Goal: Task Accomplishment & Management: Manage account settings

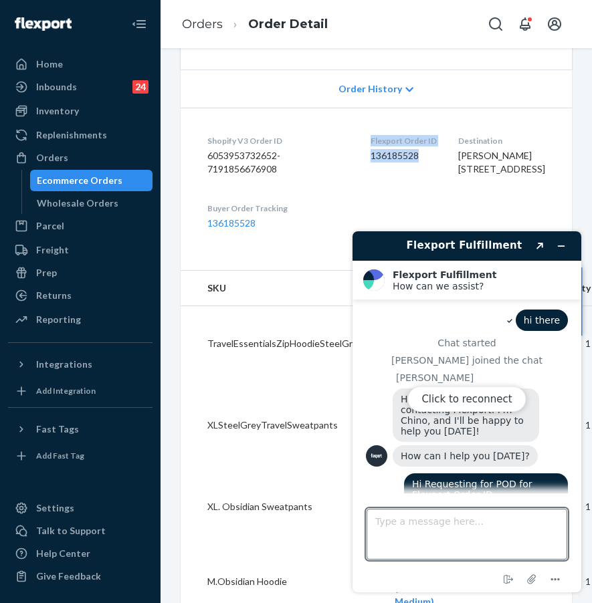
scroll to position [654, 0]
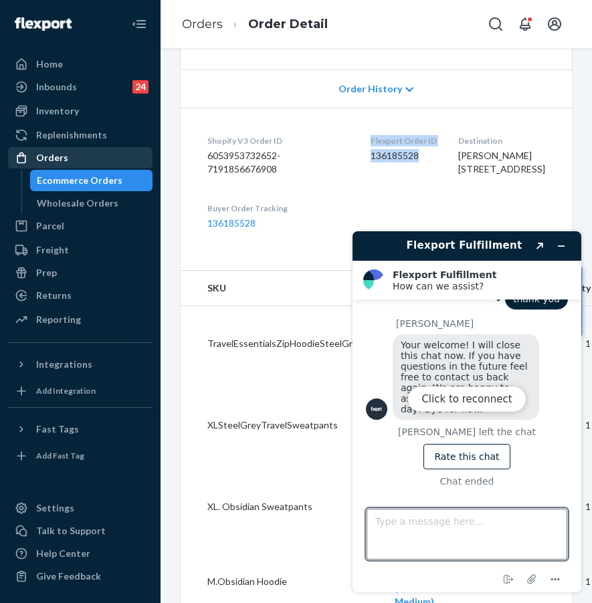
click at [92, 155] on div "Orders" at bounding box center [80, 158] width 142 height 19
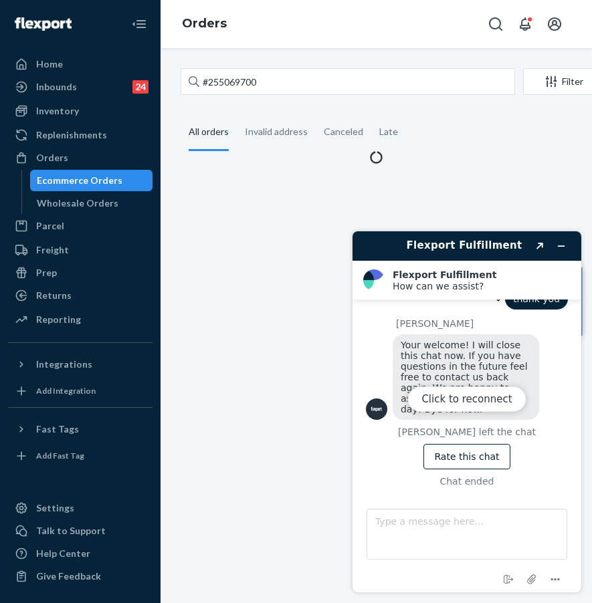
click at [560, 248] on div "Click to reconnect" at bounding box center [467, 411] width 229 height 361
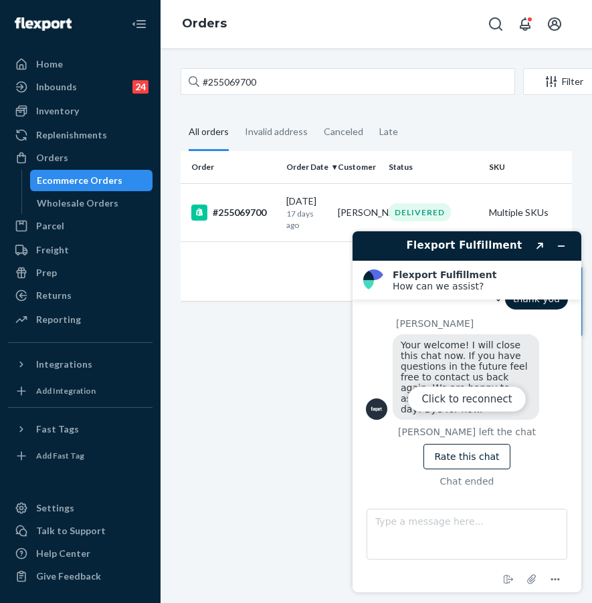
click at [559, 248] on div "Click to reconnect" at bounding box center [467, 411] width 229 height 361
click at [559, 247] on div "Click to reconnect" at bounding box center [467, 411] width 229 height 361
click at [480, 399] on button "Click to reconnect" at bounding box center [466, 399] width 118 height 25
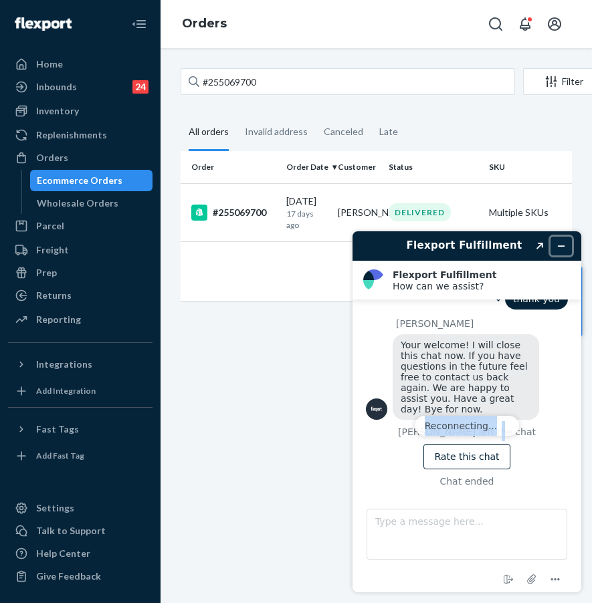
click at [564, 246] on icon "Minimize widget" at bounding box center [562, 246] width 6 height 0
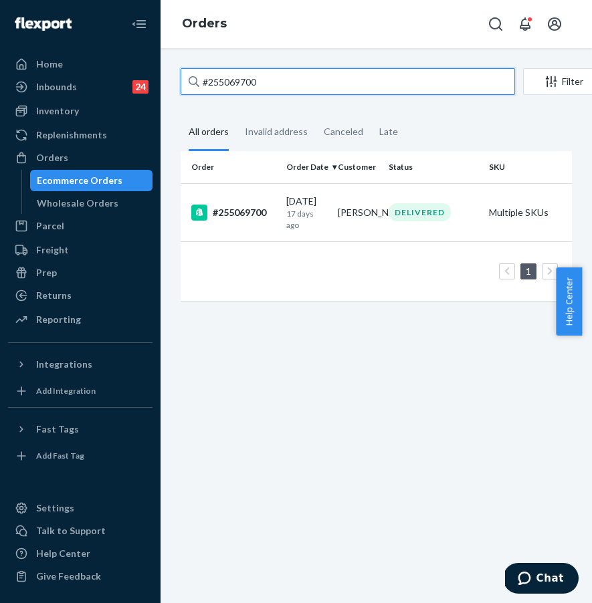
drag, startPoint x: 294, startPoint y: 90, endPoint x: 312, endPoint y: 85, distance: 18.8
click at [294, 90] on input "#255069700" at bounding box center [348, 81] width 334 height 27
drag, startPoint x: 312, startPoint y: 85, endPoint x: 153, endPoint y: 83, distance: 158.6
click at [153, 83] on div "Home Inbounds 24 Shipping Plans Problems 24 Inventory Products Replenishments O…" at bounding box center [296, 301] width 592 height 603
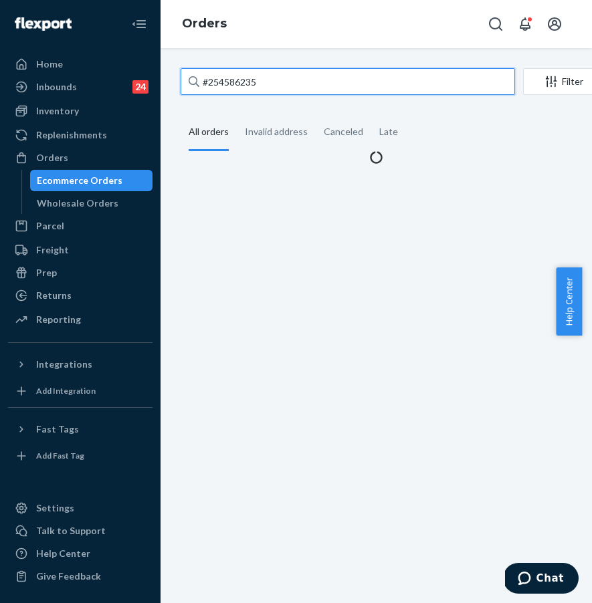
type input "#254586235"
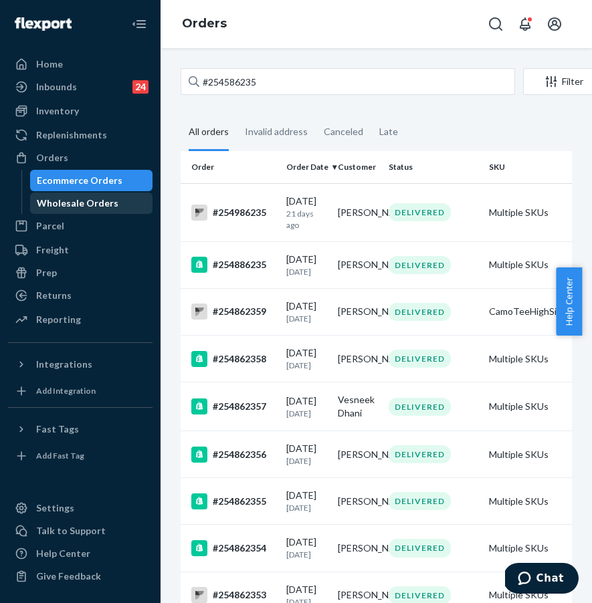
click at [126, 195] on div "Wholesale Orders" at bounding box center [91, 203] width 120 height 19
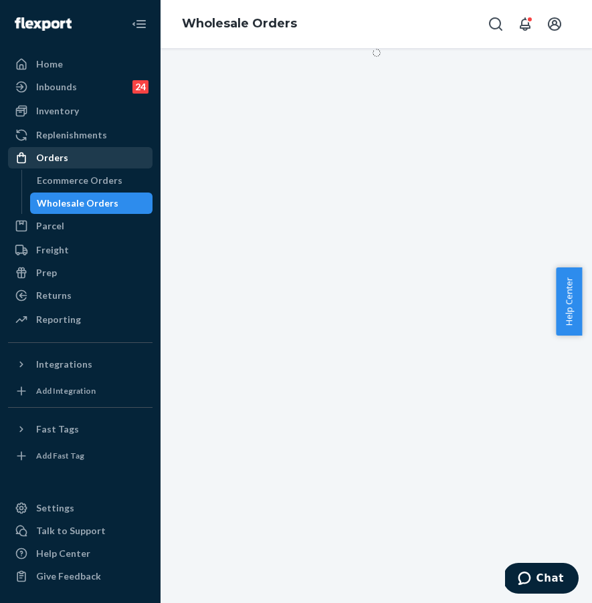
click at [126, 154] on div "Orders" at bounding box center [80, 158] width 142 height 19
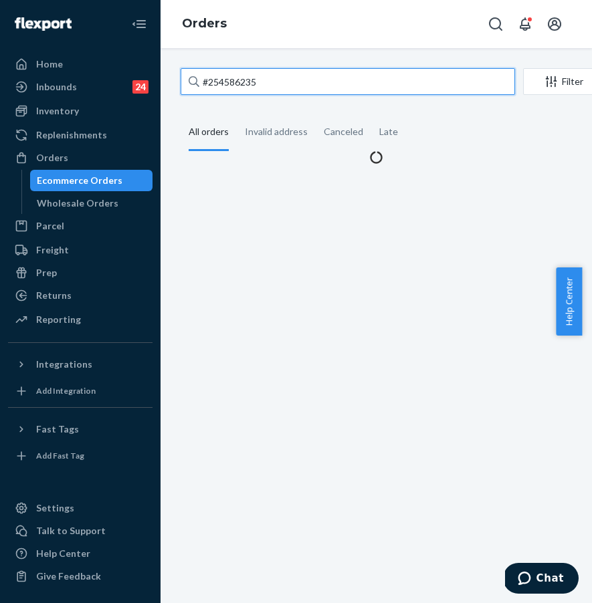
click at [298, 85] on input "#254586235" at bounding box center [348, 81] width 334 height 27
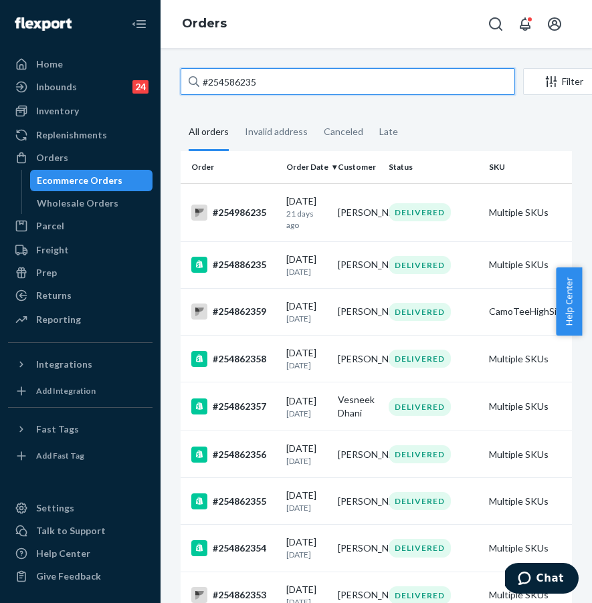
drag, startPoint x: 308, startPoint y: 81, endPoint x: 193, endPoint y: 84, distance: 115.8
click at [193, 84] on div "#254586235" at bounding box center [348, 81] width 334 height 27
click at [253, 89] on input "#254586235" at bounding box center [348, 81] width 334 height 27
drag, startPoint x: 279, startPoint y: 80, endPoint x: 175, endPoint y: 72, distance: 104.0
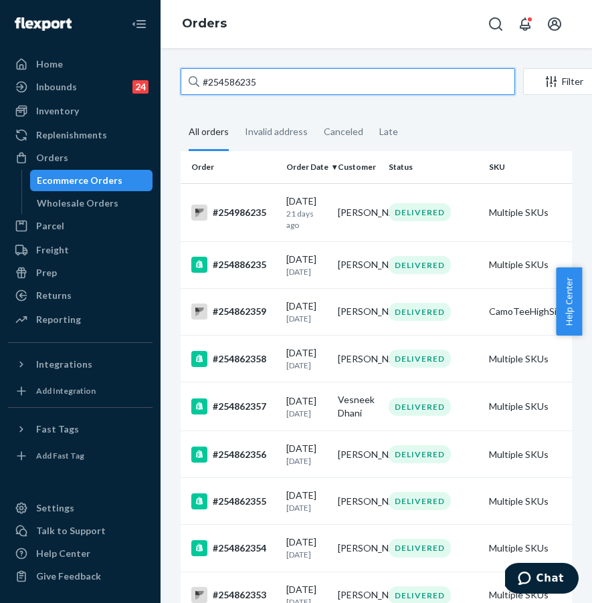
paste input "#254586235"
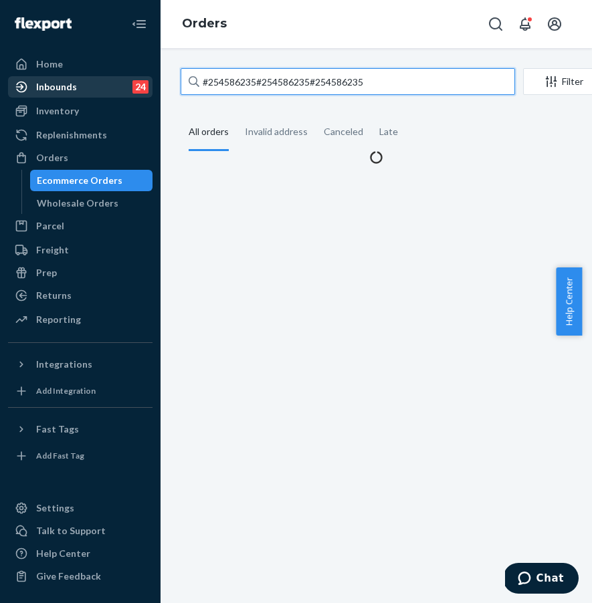
drag, startPoint x: 250, startPoint y: 81, endPoint x: 127, endPoint y: 76, distance: 122.5
click at [127, 76] on div "Home Inbounds 24 Shipping Plans Problems 24 Inventory Products Replenishments O…" at bounding box center [296, 301] width 592 height 603
paste input "text"
type input "#254586235"
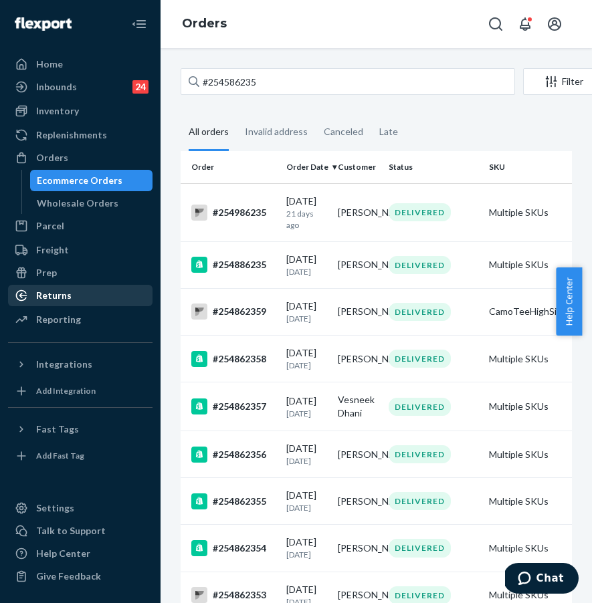
drag, startPoint x: 74, startPoint y: 302, endPoint x: 100, endPoint y: 286, distance: 30.3
click at [74, 302] on div "Returns" at bounding box center [80, 295] width 142 height 19
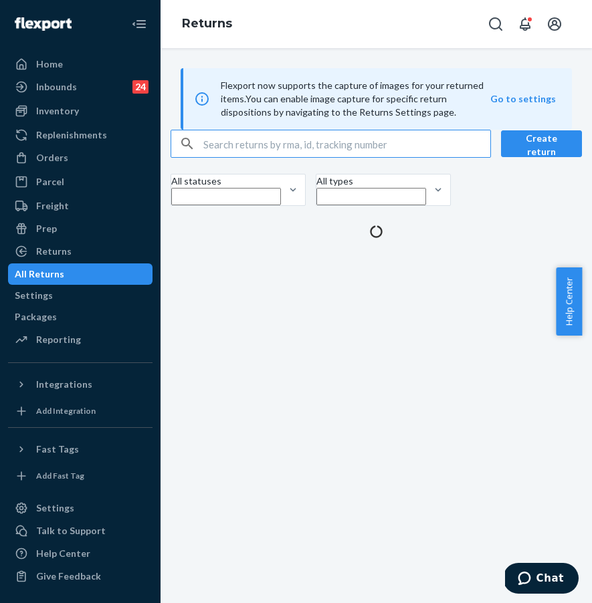
click at [241, 157] on input "text" at bounding box center [346, 143] width 287 height 27
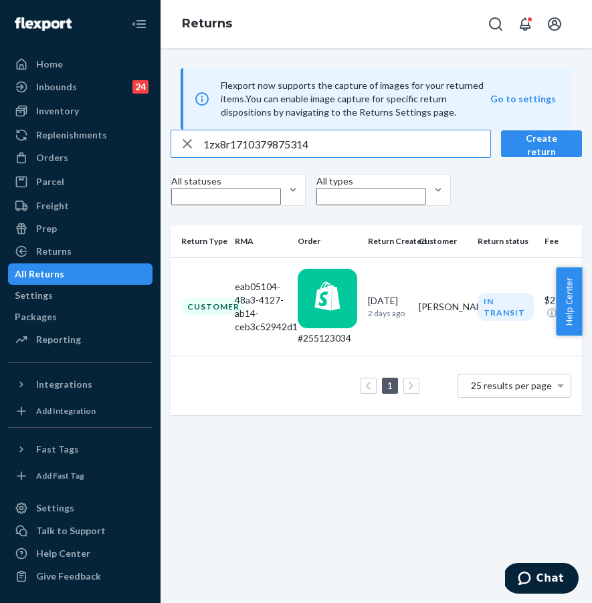
scroll to position [0, 95]
type input "1zx8r1710379875314"
click at [80, 157] on div "Orders" at bounding box center [80, 158] width 142 height 19
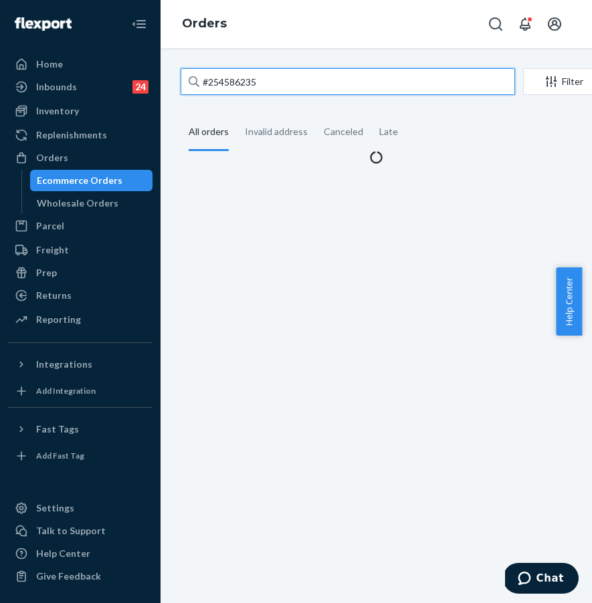
click at [288, 75] on input "#254586235" at bounding box center [348, 81] width 334 height 27
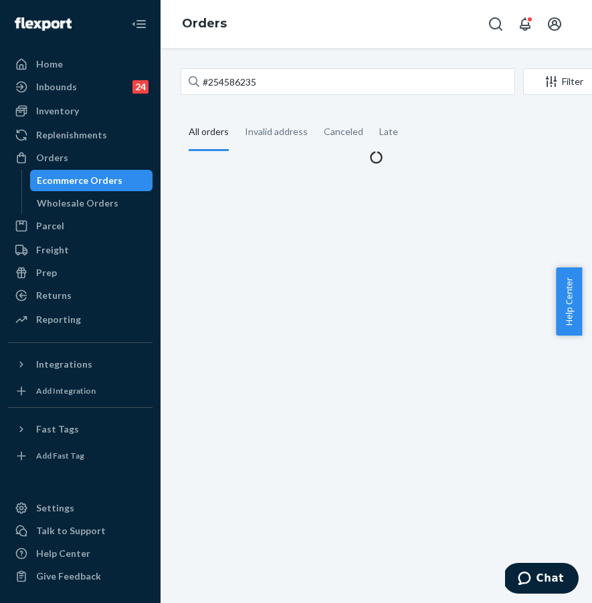
drag, startPoint x: 169, startPoint y: 95, endPoint x: 161, endPoint y: 95, distance: 7.4
click at [161, 95] on div "#254586235 Filter Import Orders Create order Ecommerce order Removal order All …" at bounding box center [376, 325] width 431 height 555
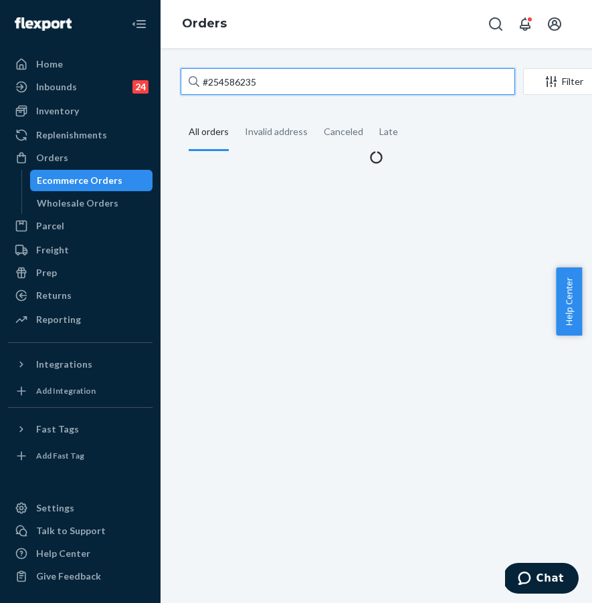
click at [301, 77] on input "#254586235" at bounding box center [348, 81] width 334 height 27
drag, startPoint x: 253, startPoint y: 84, endPoint x: 158, endPoint y: 82, distance: 95.0
click at [158, 82] on div "Home Inbounds 24 Shipping Plans Problems 24 Inventory Products Replenishments O…" at bounding box center [296, 301] width 592 height 603
paste input "5066187"
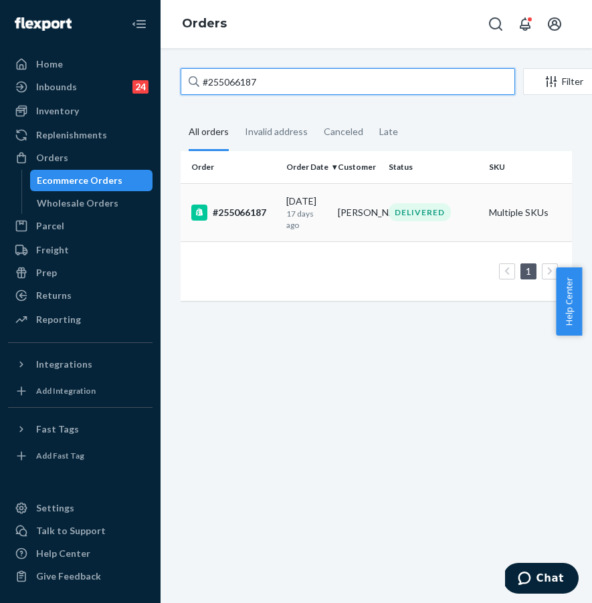
type input "#255066187"
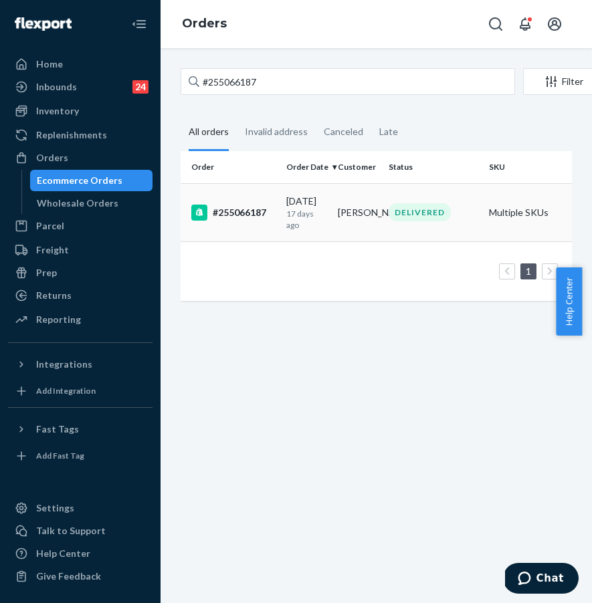
click at [235, 201] on td "#255066187" at bounding box center [231, 212] width 100 height 58
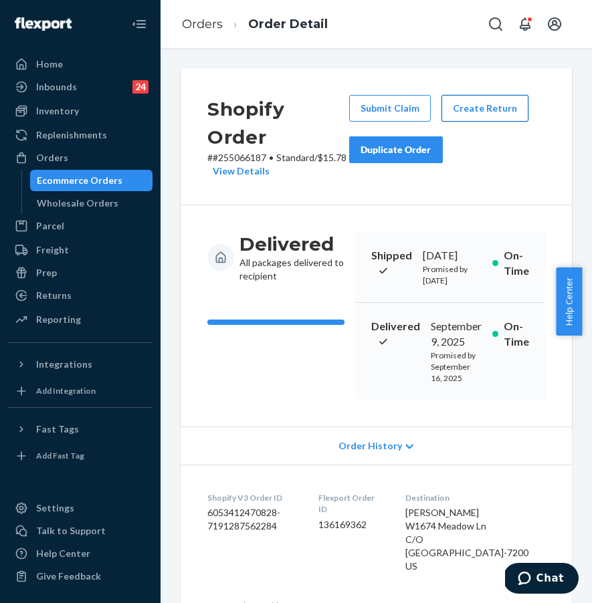
click at [484, 99] on button "Create Return" at bounding box center [485, 108] width 87 height 27
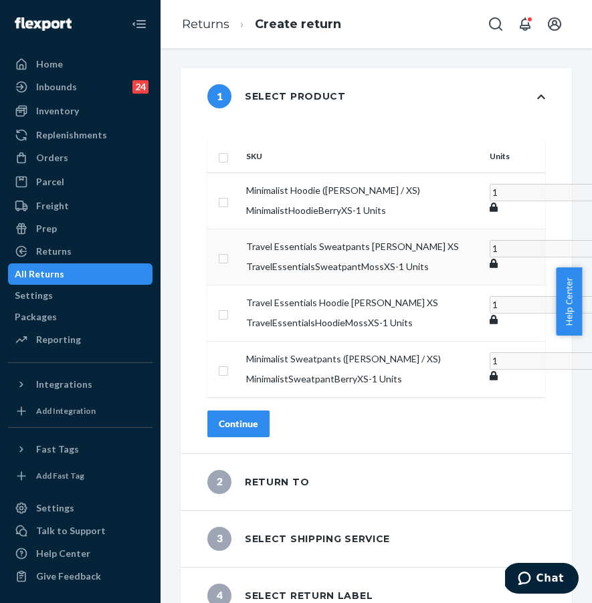
click at [229, 261] on input "checkbox" at bounding box center [223, 257] width 11 height 14
checkbox input "true"
click at [241, 340] on td at bounding box center [223, 312] width 33 height 56
click at [241, 332] on td at bounding box center [223, 312] width 33 height 56
click at [229, 320] on input "checkbox" at bounding box center [223, 313] width 11 height 14
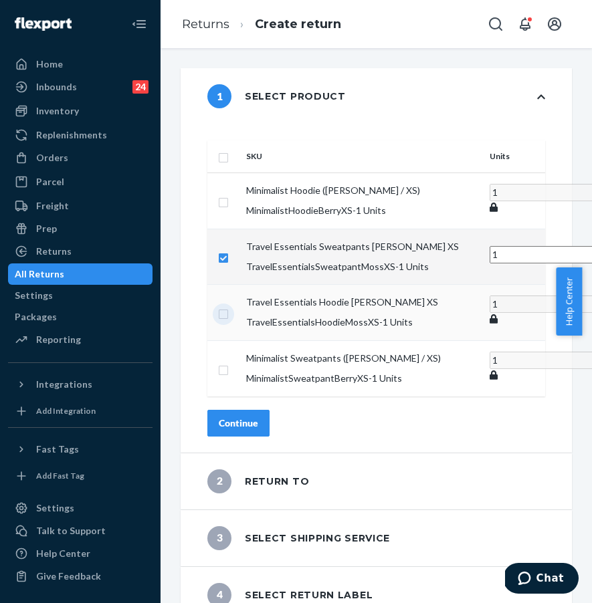
checkbox input "true"
click at [270, 436] on button "Continue" at bounding box center [238, 422] width 62 height 27
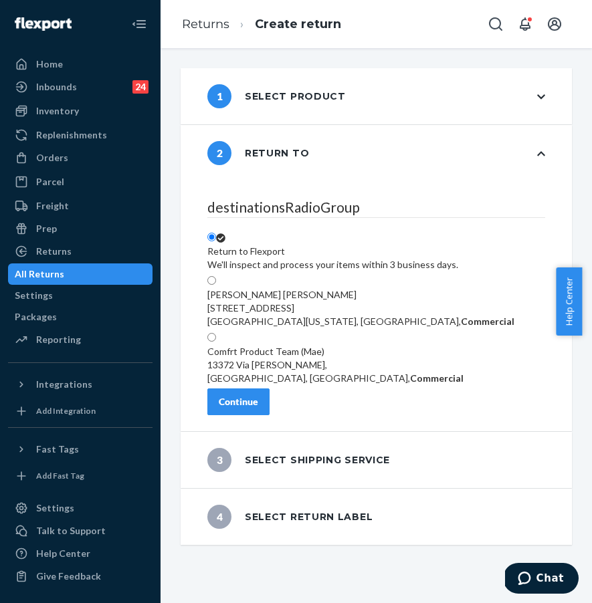
scroll to position [152, 0]
click at [253, 415] on button "Continue" at bounding box center [238, 402] width 62 height 27
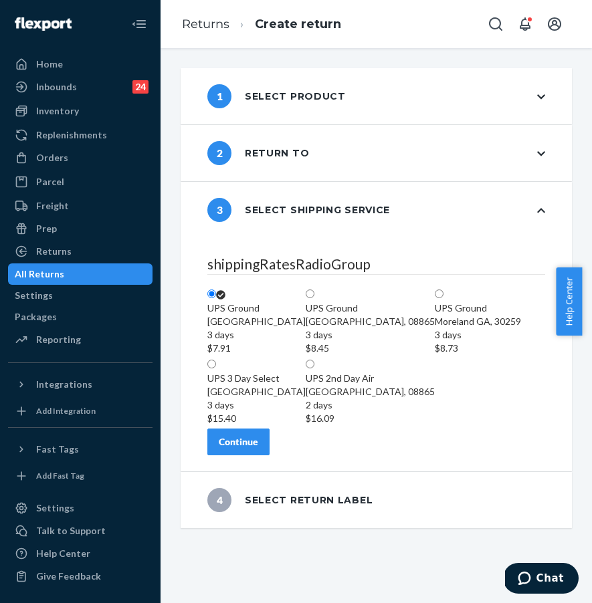
click at [252, 456] on button "Continue" at bounding box center [238, 442] width 62 height 27
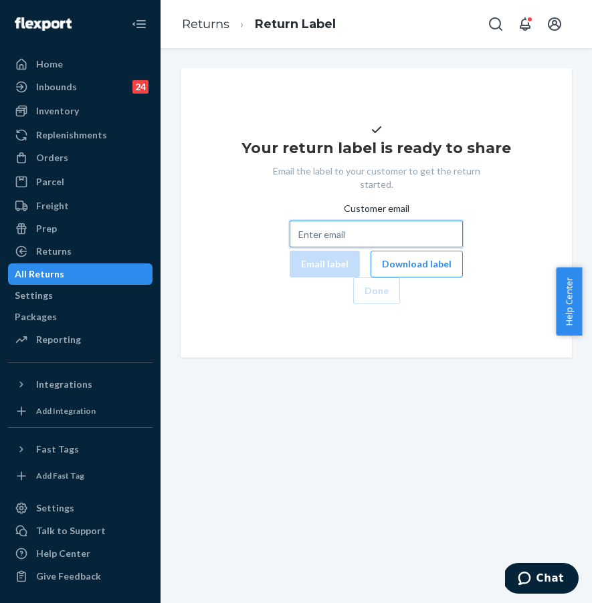
click at [308, 248] on input "Customer email" at bounding box center [376, 234] width 173 height 27
paste input "[EMAIL_ADDRESS][DOMAIN_NAME]"
type input "[EMAIL_ADDRESS][DOMAIN_NAME]"
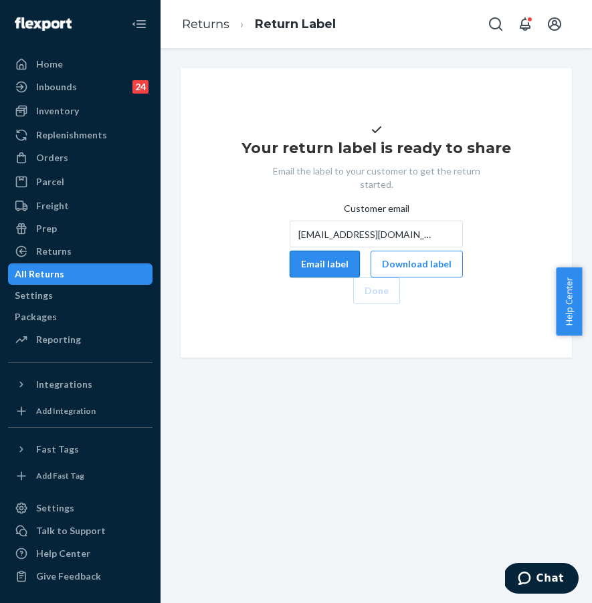
click at [290, 278] on button "Email label" at bounding box center [325, 264] width 70 height 27
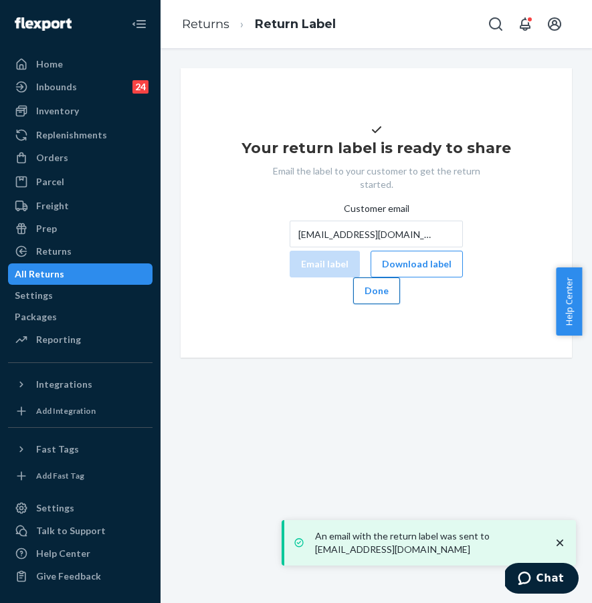
click at [400, 304] on button "Done" at bounding box center [376, 291] width 47 height 27
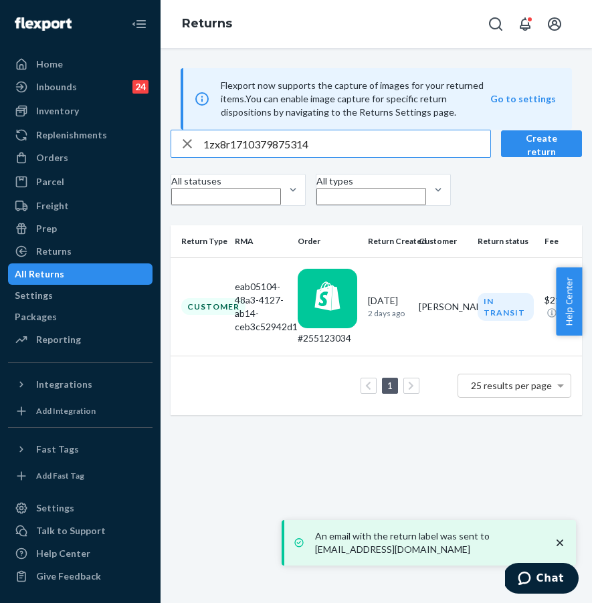
click at [356, 157] on input "1zx8r1710379875314" at bounding box center [346, 143] width 287 height 27
drag, startPoint x: 363, startPoint y: 183, endPoint x: 175, endPoint y: 178, distance: 188.7
click at [175, 178] on div "1zx8r1710379875314 Create return All statuses All types Return Type RMA Order R…" at bounding box center [376, 273] width 431 height 286
paste input "#255155905"
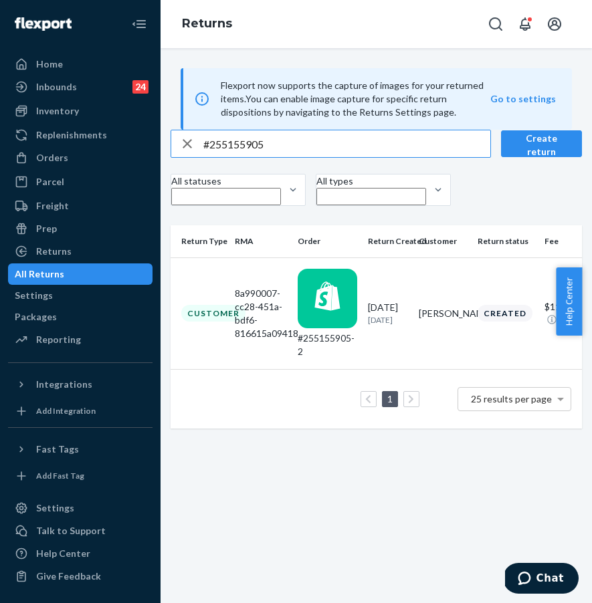
click at [386, 456] on div "Flexport now supports the capture of images for your returned items. You can en…" at bounding box center [376, 325] width 431 height 555
click at [378, 528] on div "Flexport now supports the capture of images for your returned items. You can en…" at bounding box center [376, 325] width 431 height 555
click at [221, 157] on input "#255155905" at bounding box center [346, 143] width 287 height 27
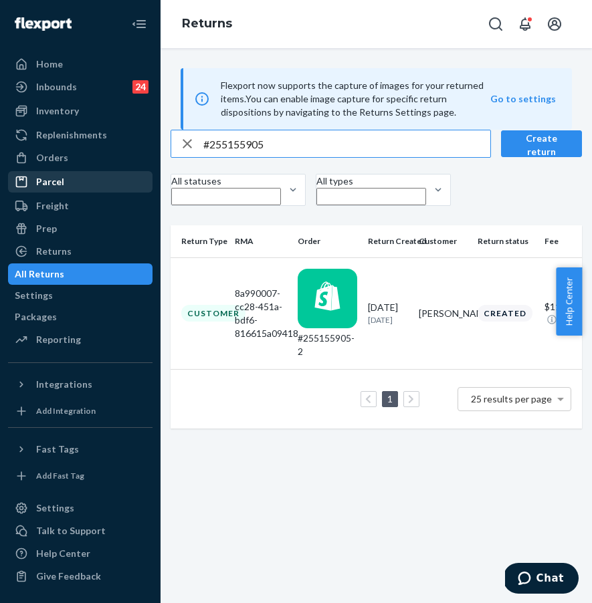
drag, startPoint x: 275, startPoint y: 183, endPoint x: 147, endPoint y: 173, distance: 128.8
click at [147, 173] on div "Home Inbounds 24 Shipping Plans Problems 24 Inventory Products Replenishments O…" at bounding box center [296, 301] width 592 height 603
paste input "3348243"
type input "#253348243"
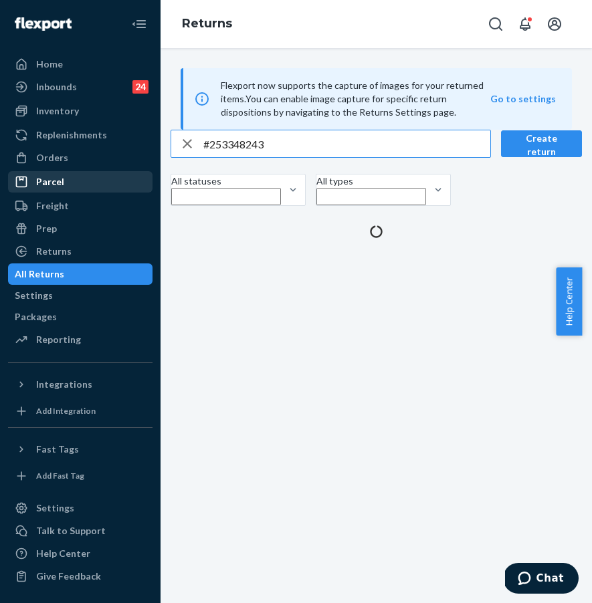
click at [90, 174] on div "Parcel" at bounding box center [80, 182] width 142 height 19
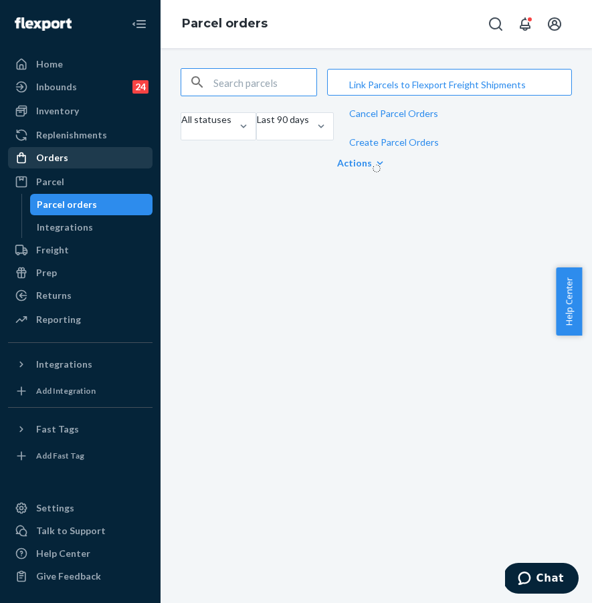
click at [89, 155] on div "Orders" at bounding box center [80, 158] width 142 height 19
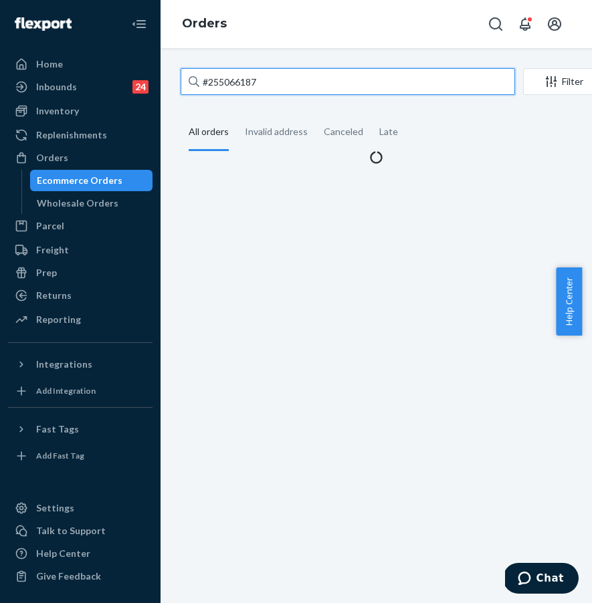
click at [261, 84] on input "#255066187" at bounding box center [348, 81] width 334 height 27
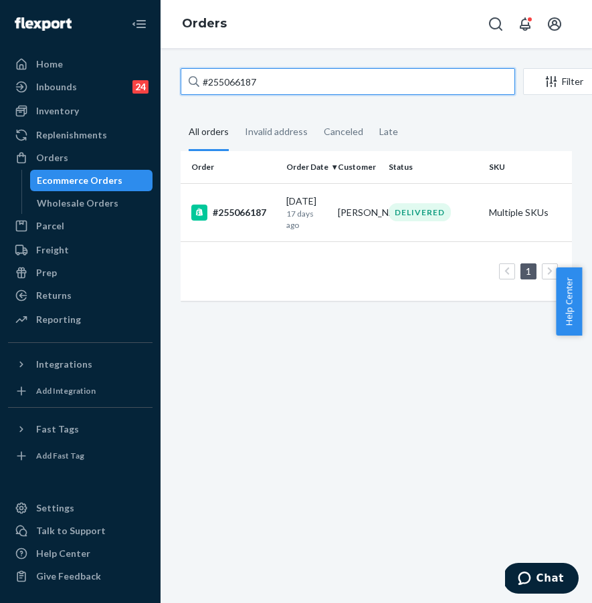
drag, startPoint x: 195, startPoint y: 82, endPoint x: 174, endPoint y: 81, distance: 21.4
click at [175, 82] on div "#255066187 Filter Import Orders Create order Ecommerce order Removal order All …" at bounding box center [376, 191] width 411 height 246
paste input "3348243"
type input "#253348243"
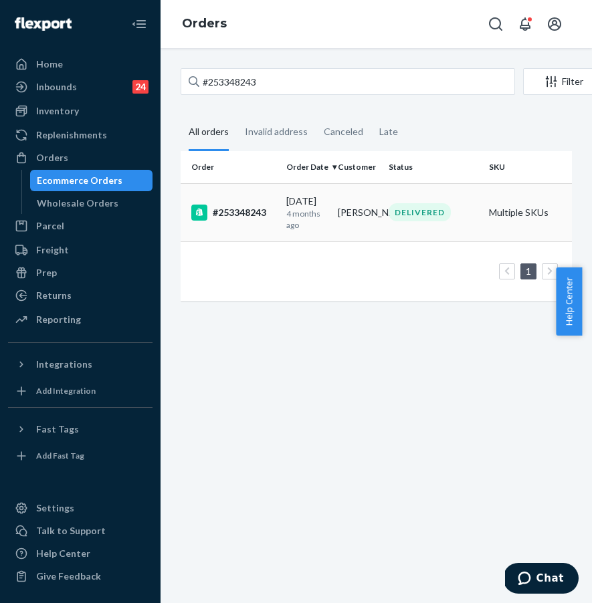
click at [239, 220] on td "#253348243" at bounding box center [231, 212] width 100 height 58
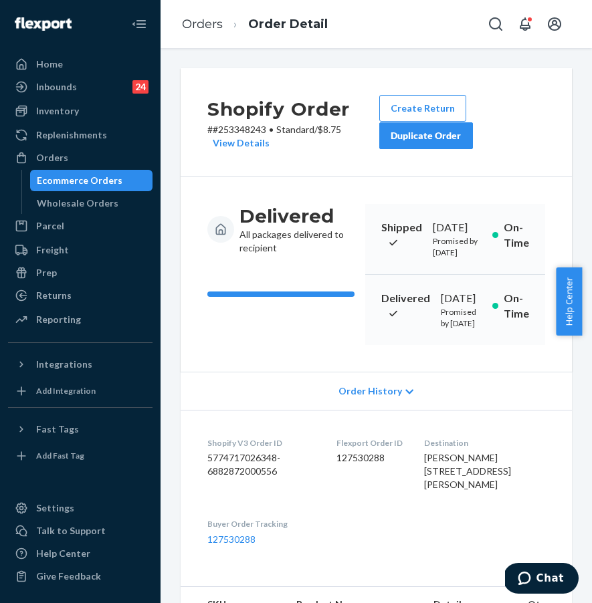
click at [438, 145] on button "Duplicate Order" at bounding box center [426, 135] width 94 height 27
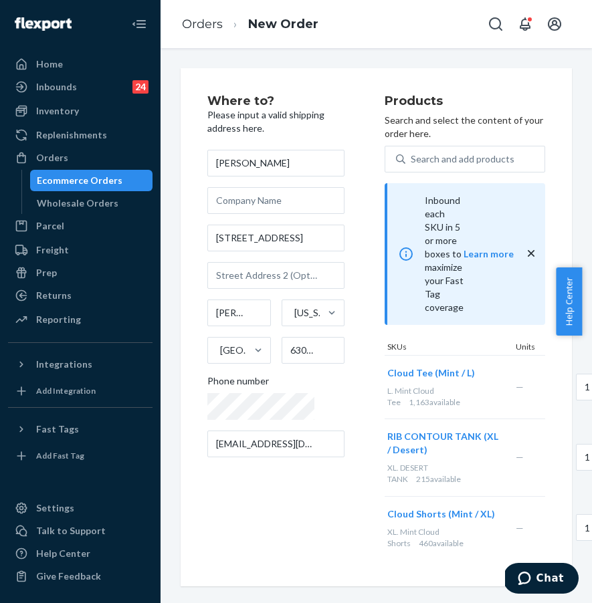
click at [462, 517] on div "Where to? Please input a valid shipping address here. [PERSON_NAME] [STREET_ADD…" at bounding box center [376, 325] width 431 height 555
click at [351, 407] on div "Where to? Please input a valid shipping address here. [PERSON_NAME] [STREET_ADD…" at bounding box center [295, 327] width 177 height 465
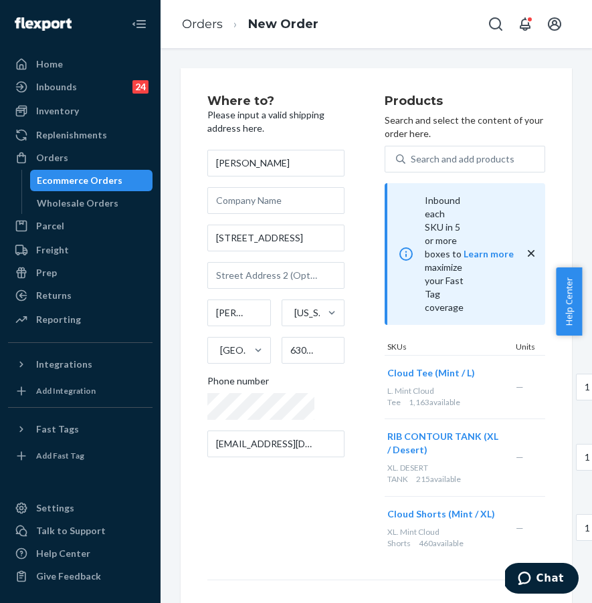
click at [336, 441] on div "Where to? Please input a valid shipping address here. [PERSON_NAME] [STREET_ADD…" at bounding box center [295, 327] width 177 height 465
click at [457, 475] on div "Where to? Please input a valid shipping address here. [PERSON_NAME] [STREET_ADD…" at bounding box center [376, 425] width 338 height 660
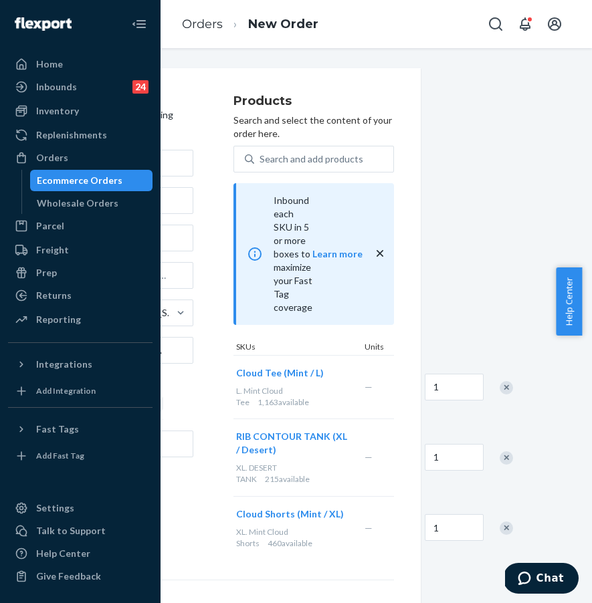
scroll to position [0, 150]
click at [501, 452] on div "Remove Item" at bounding box center [507, 458] width 13 height 13
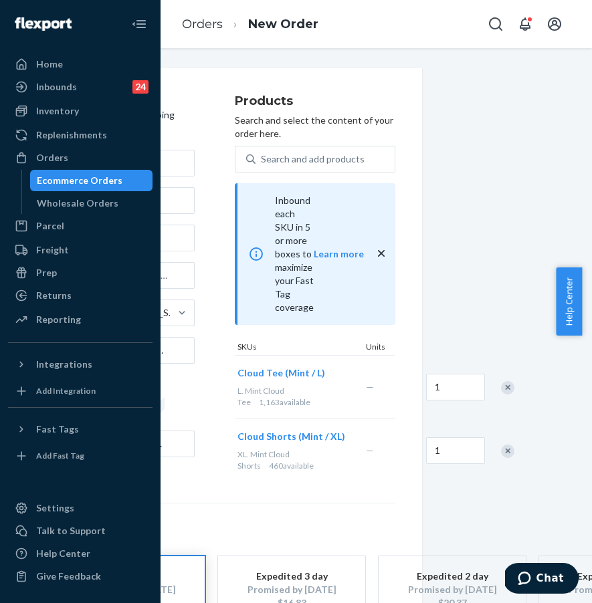
click at [501, 381] on div "Remove Item" at bounding box center [507, 387] width 13 height 13
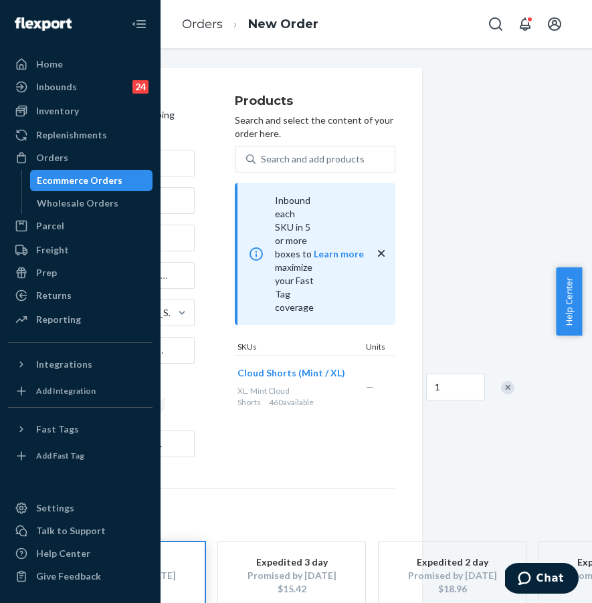
click at [303, 524] on h1 "Select a service" at bounding box center [227, 522] width 338 height 13
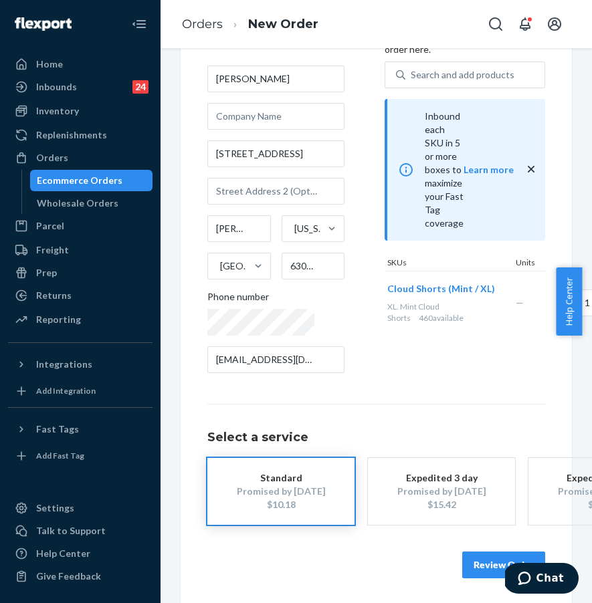
scroll to position [96, 0]
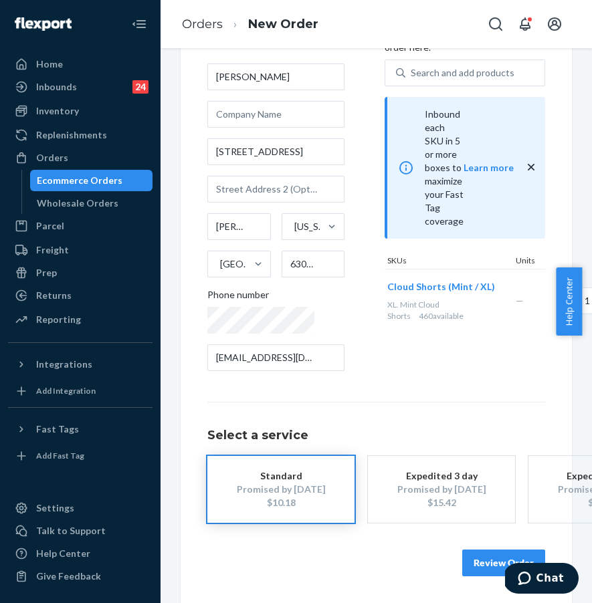
click at [474, 550] on button "Review Order" at bounding box center [503, 563] width 83 height 27
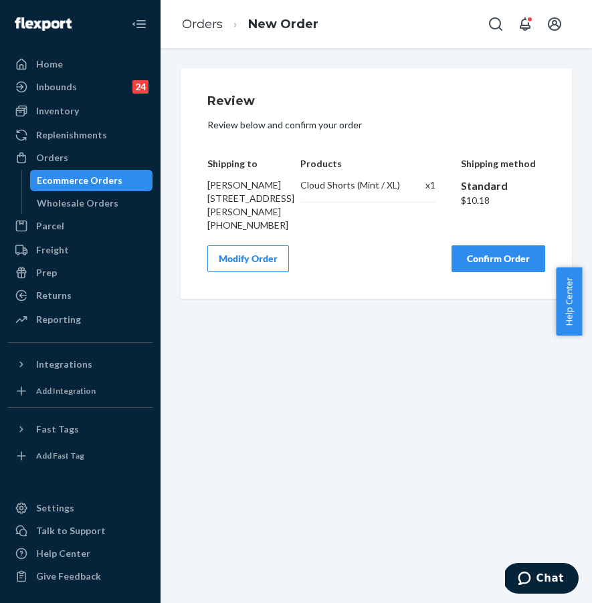
click at [462, 272] on button "Confirm Order" at bounding box center [499, 259] width 94 height 27
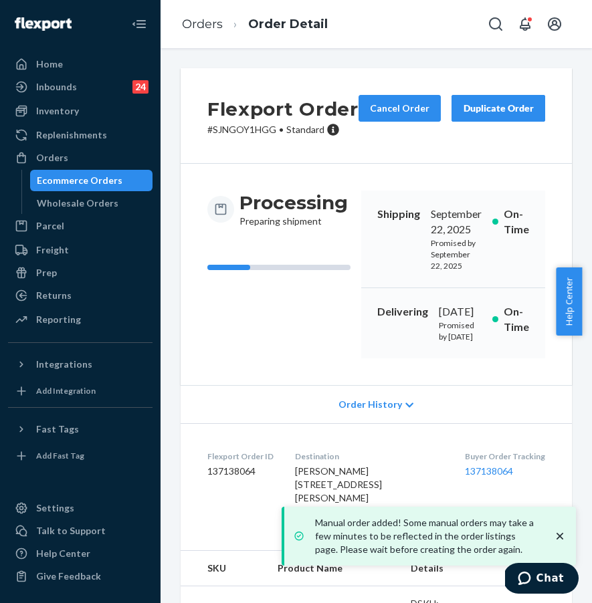
click at [564, 534] on icon "close toast" at bounding box center [559, 536] width 13 height 13
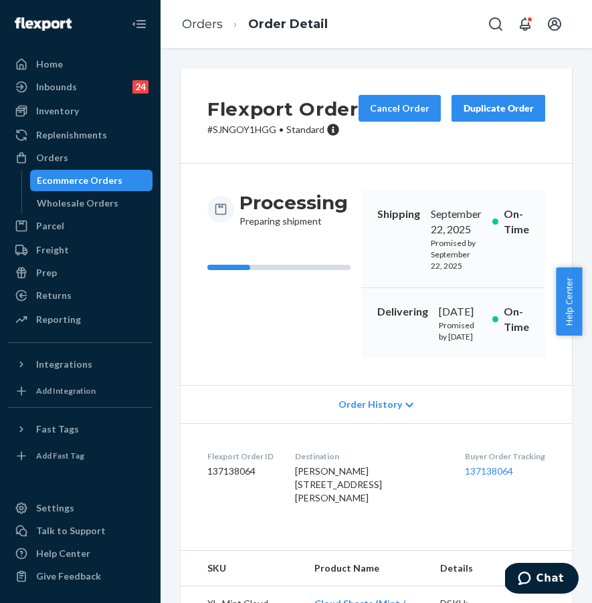
click at [468, 510] on div "Buyer Order Tracking 137138064" at bounding box center [505, 481] width 80 height 60
drag, startPoint x: 435, startPoint y: 530, endPoint x: 518, endPoint y: 530, distance: 83.6
click at [518, 530] on dl "Flexport Order ID 137138064 Destination [PERSON_NAME] [STREET_ADDRESS][PERSON_N…" at bounding box center [376, 480] width 391 height 114
copy link "137138064"
click at [122, 163] on div "Orders" at bounding box center [80, 158] width 142 height 19
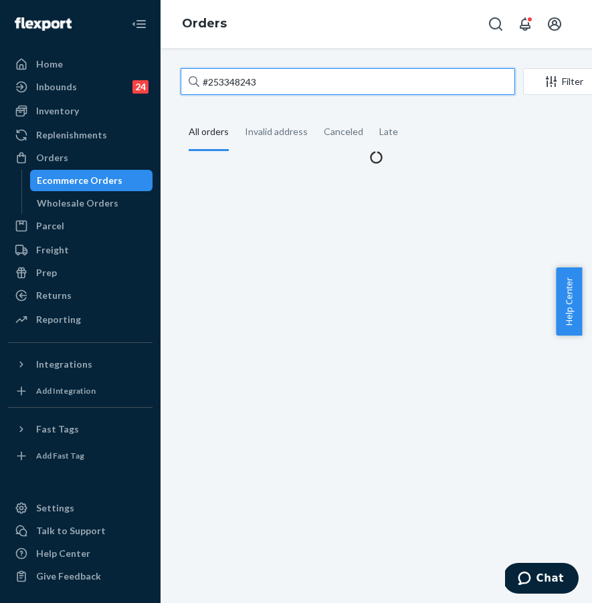
click at [244, 90] on input "#253348243" at bounding box center [348, 81] width 334 height 27
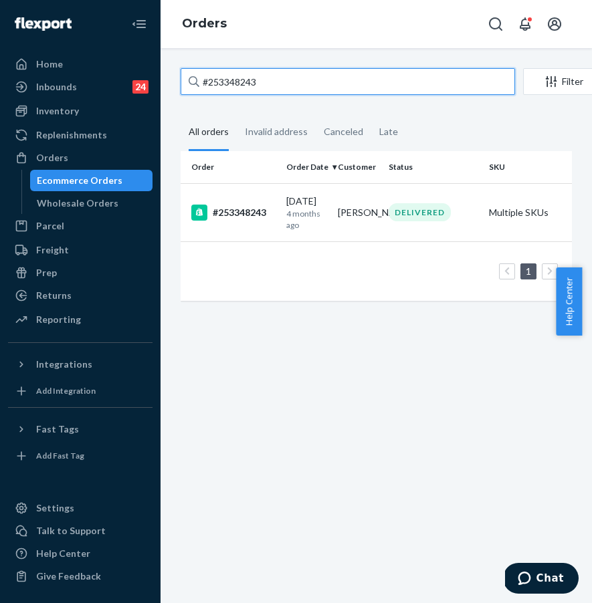
paste input "5127785"
drag, startPoint x: 277, startPoint y: 83, endPoint x: 202, endPoint y: 78, distance: 75.1
click at [202, 78] on input "#253348243" at bounding box center [348, 81] width 334 height 27
type input "#255127785"
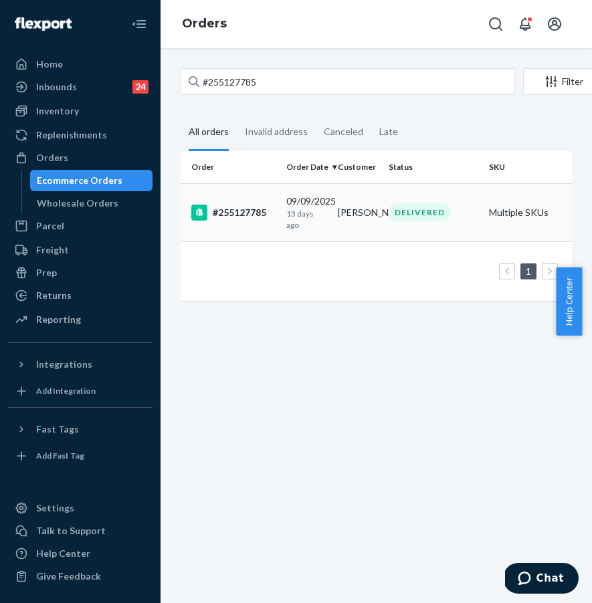
click at [233, 223] on td "#255127785" at bounding box center [231, 212] width 100 height 58
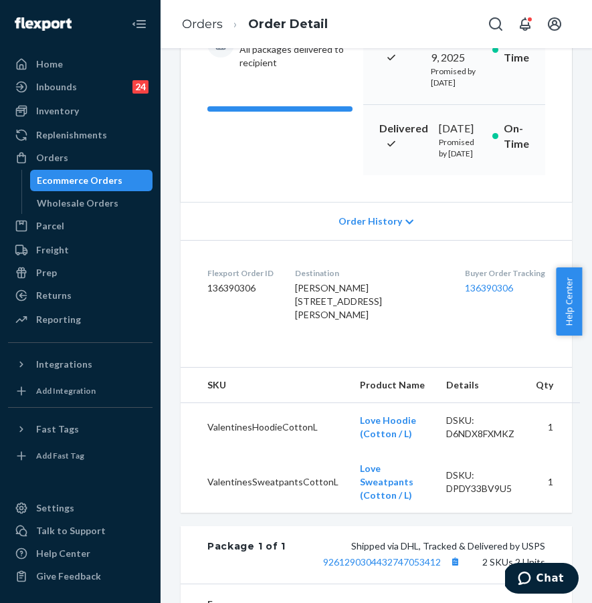
scroll to position [228, 0]
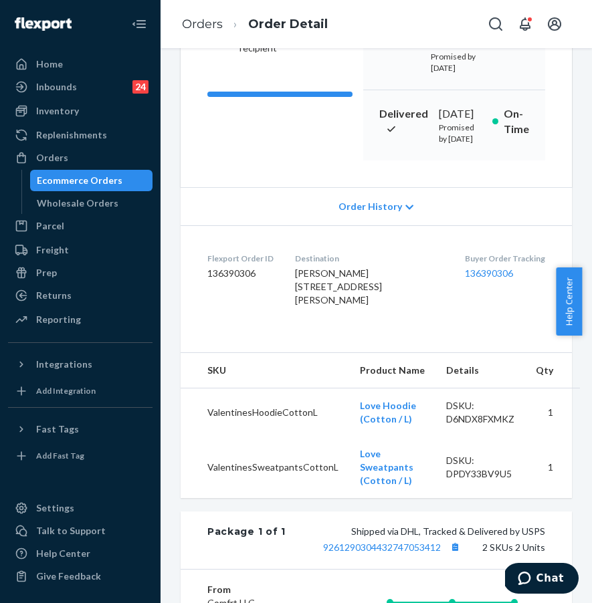
click at [292, 187] on div "Delivered All packages delivered to recipient Shipped [DATE] Promised by [DATE]…" at bounding box center [376, 82] width 391 height 210
click at [465, 312] on div "Buyer Order Tracking 136390306" at bounding box center [505, 283] width 80 height 60
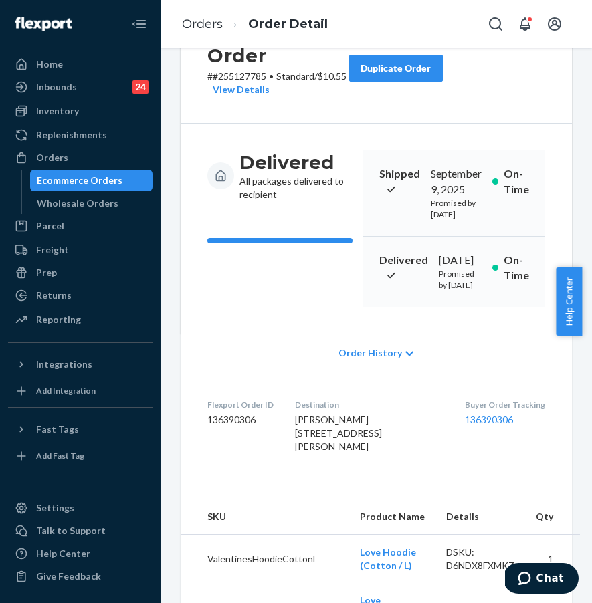
scroll to position [0, 0]
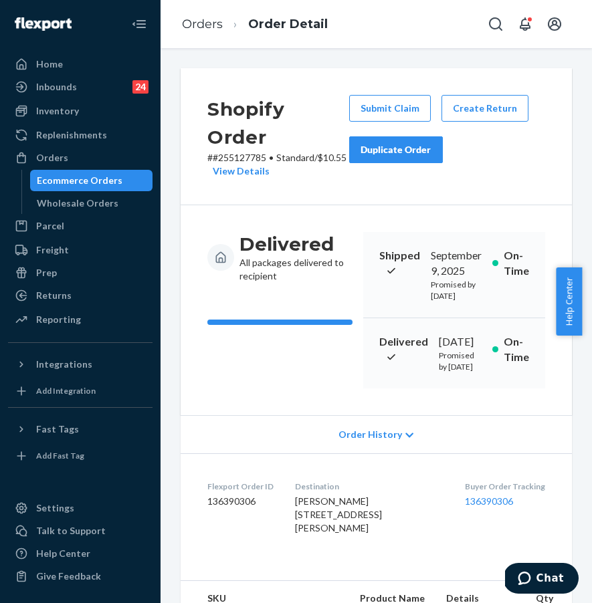
click at [409, 153] on div "Duplicate Order" at bounding box center [396, 149] width 71 height 13
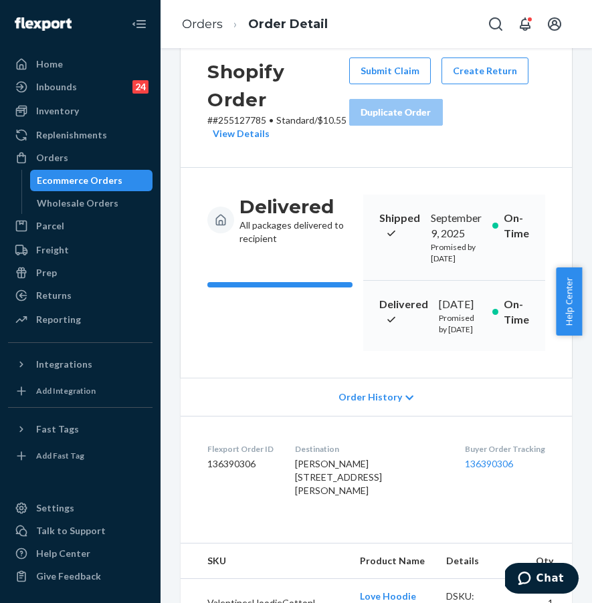
scroll to position [108, 0]
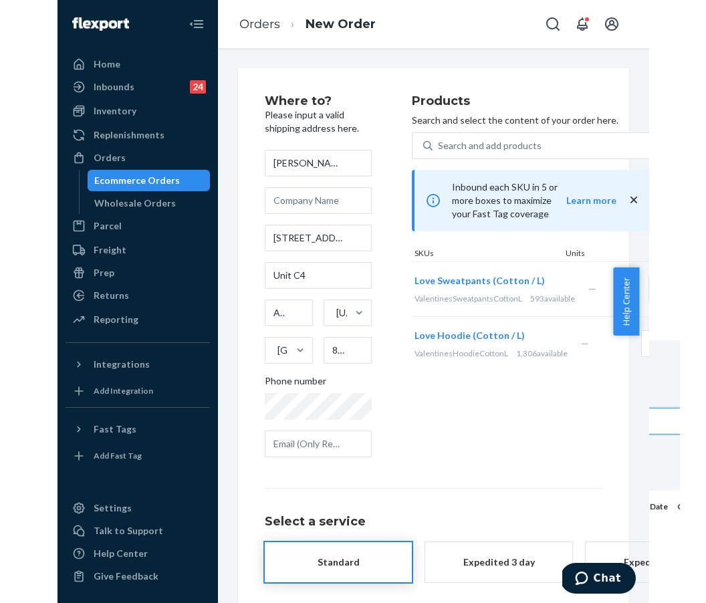
scroll to position [29, 0]
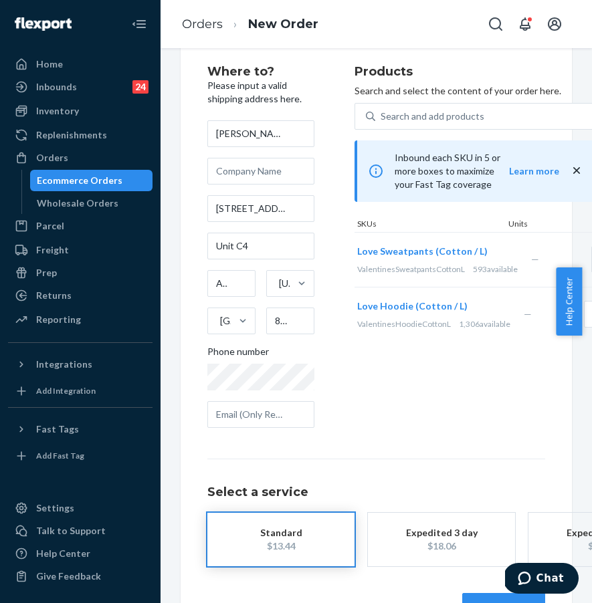
drag, startPoint x: 454, startPoint y: 403, endPoint x: 469, endPoint y: 401, distance: 15.0
click at [454, 403] on div "Products Search and select the content of your order here. Search and add produ…" at bounding box center [477, 252] width 245 height 373
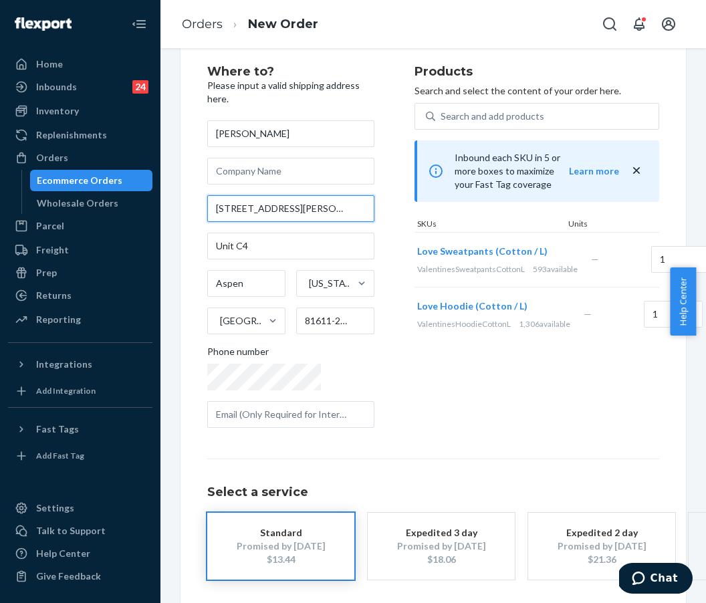
click at [214, 205] on input "[STREET_ADDRESS][PERSON_NAME][DEMOGRAPHIC_DATA]" at bounding box center [290, 208] width 167 height 27
drag, startPoint x: 214, startPoint y: 206, endPoint x: 316, endPoint y: 204, distance: 102.4
click at [316, 204] on input "[STREET_ADDRESS][PERSON_NAME][DEMOGRAPHIC_DATA]" at bounding box center [290, 208] width 167 height 27
paste input "[STREET_ADDRESS]"
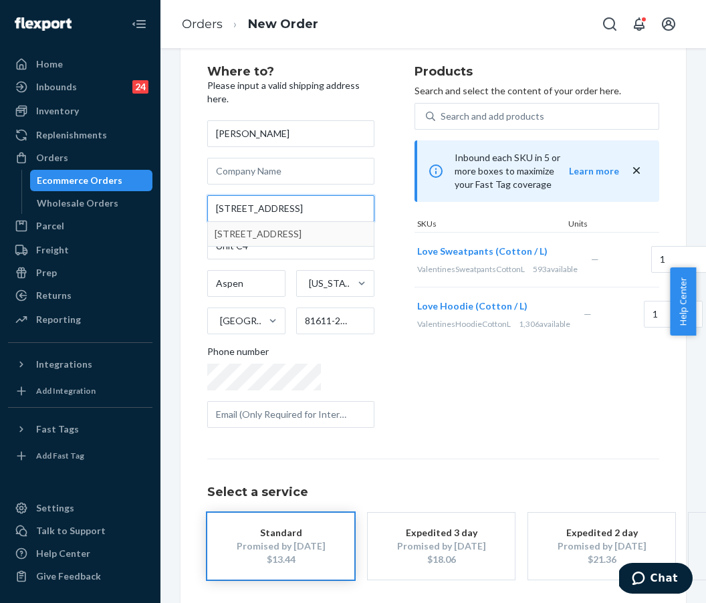
type input "[STREET_ADDRESS]"
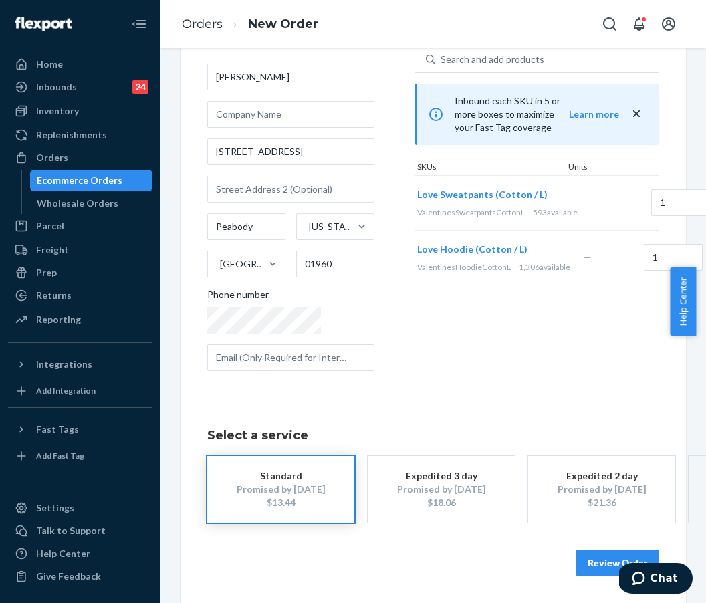
scroll to position [96, 0]
click at [591, 556] on button "Review Order" at bounding box center [618, 563] width 83 height 27
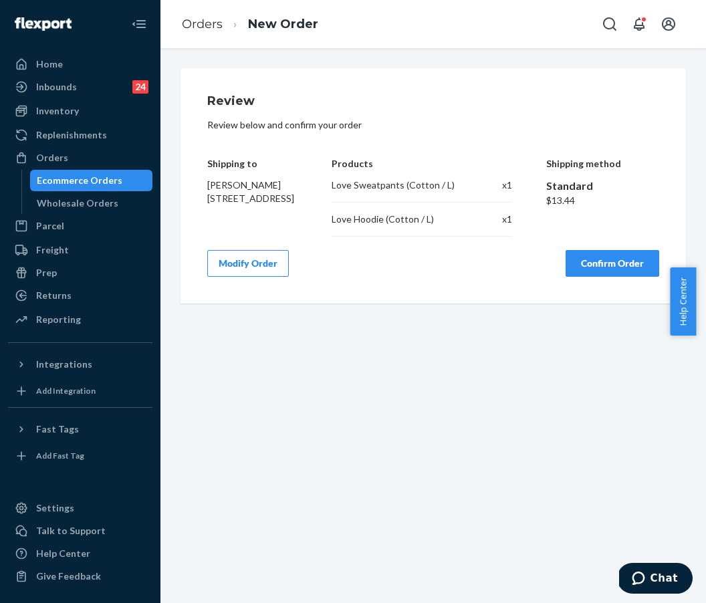
scroll to position [0, 0]
click at [253, 275] on button "Modify Order" at bounding box center [248, 263] width 82 height 27
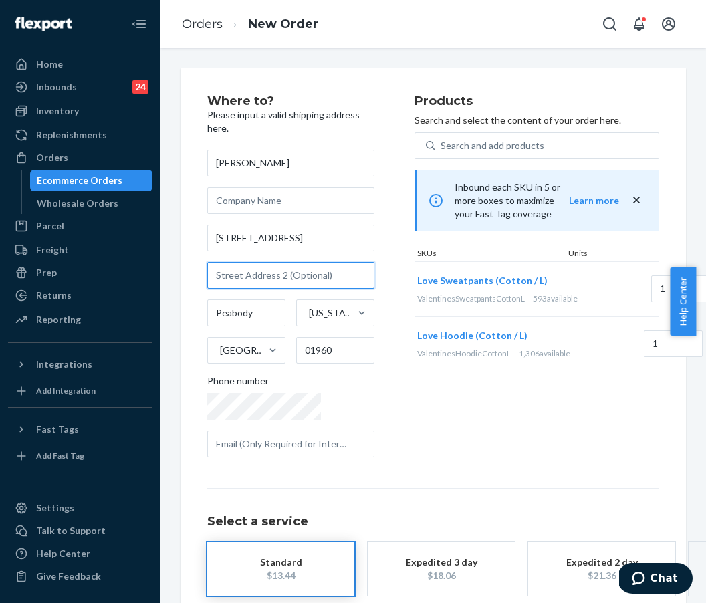
click at [254, 276] on input "text" at bounding box center [290, 275] width 167 height 27
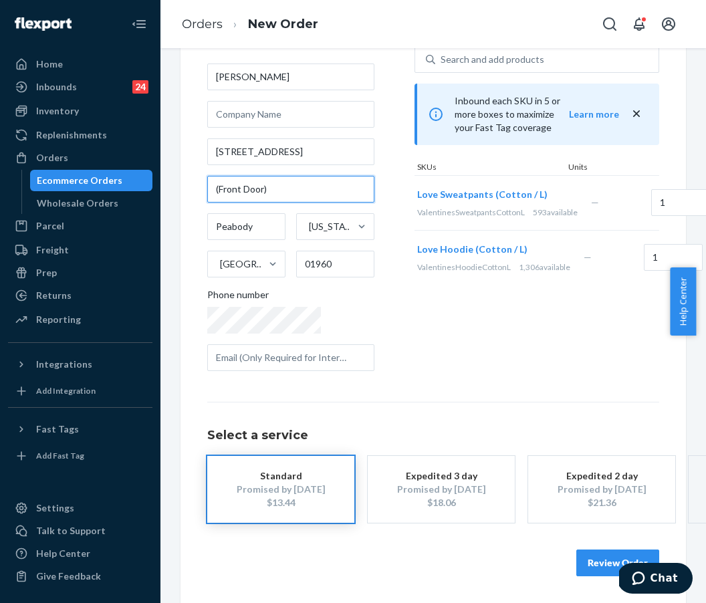
scroll to position [96, 0]
type input "(Front Door)"
click at [590, 550] on button "Review Order" at bounding box center [618, 563] width 83 height 27
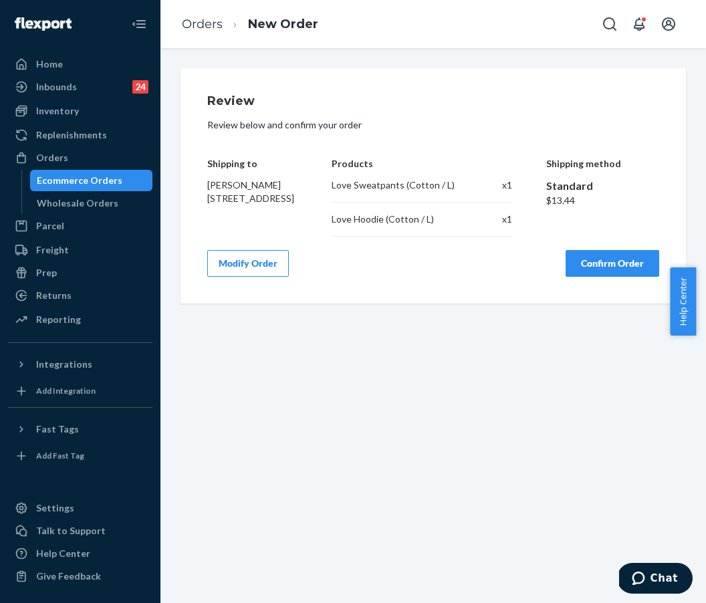
scroll to position [0, 0]
click at [585, 270] on button "Confirm Order" at bounding box center [613, 263] width 94 height 27
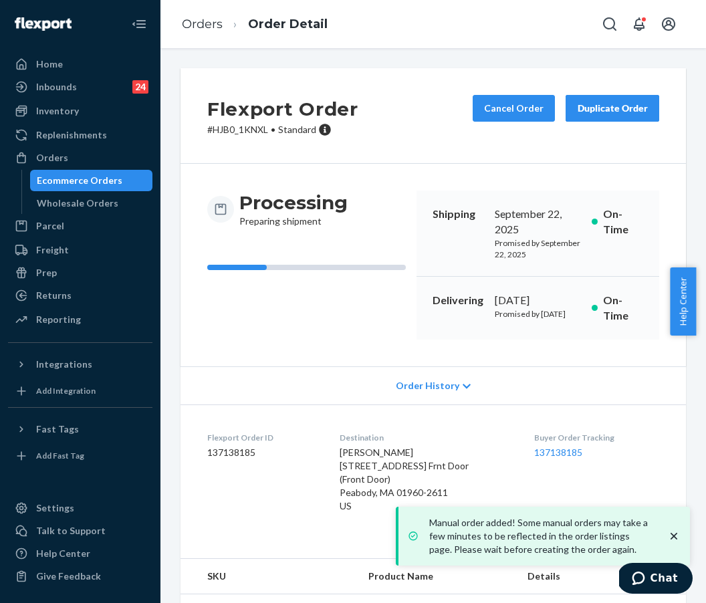
drag, startPoint x: 511, startPoint y: 460, endPoint x: 585, endPoint y: 459, distance: 74.3
click at [585, 459] on dl "Flexport Order ID 137138185 Destination [PERSON_NAME] [STREET_ADDRESS] Frnt Doo…" at bounding box center [434, 475] width 506 height 140
drag, startPoint x: 587, startPoint y: 459, endPoint x: 520, endPoint y: 459, distance: 66.2
click at [520, 459] on dl "Flexport Order ID 137138185 Destination [PERSON_NAME] [STREET_ADDRESS] Frnt Doo…" at bounding box center [434, 475] width 506 height 140
copy link "137138185"
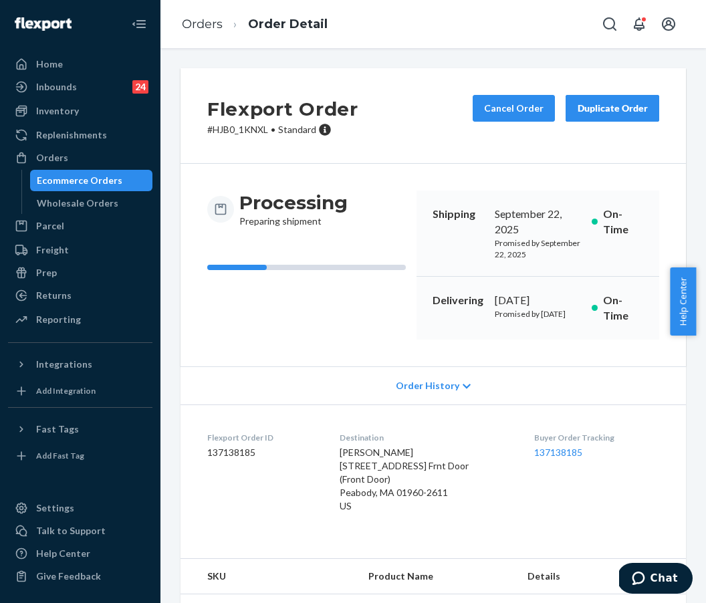
click at [110, 169] on div "Orders Ecommerce Orders Wholesale Orders" at bounding box center [80, 180] width 144 height 67
click at [122, 155] on div "Orders" at bounding box center [80, 158] width 142 height 19
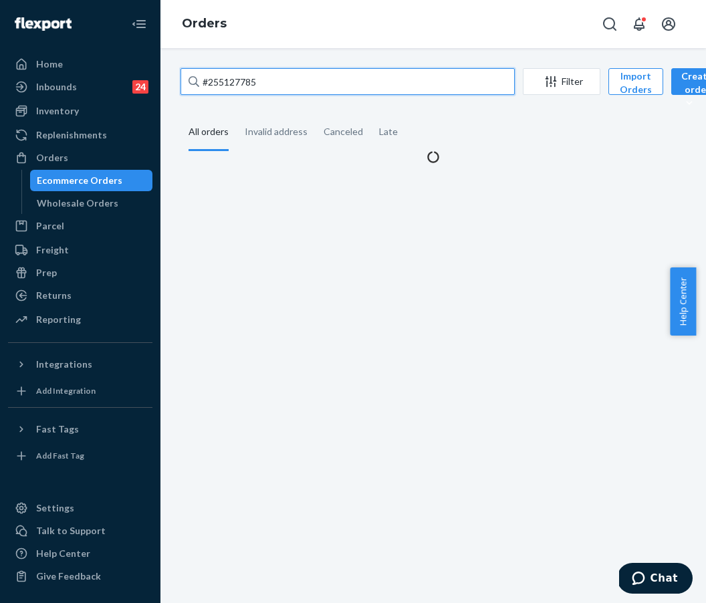
drag, startPoint x: 278, startPoint y: 92, endPoint x: 284, endPoint y: 89, distance: 7.2
click at [278, 92] on input "#255127785" at bounding box center [348, 81] width 334 height 27
drag, startPoint x: 294, startPoint y: 80, endPoint x: 174, endPoint y: 66, distance: 120.6
click at [174, 66] on div "#255127785 Filter Import Orders Create order Ecommerce order Removal order All …" at bounding box center [434, 325] width 546 height 555
paste input "75258"
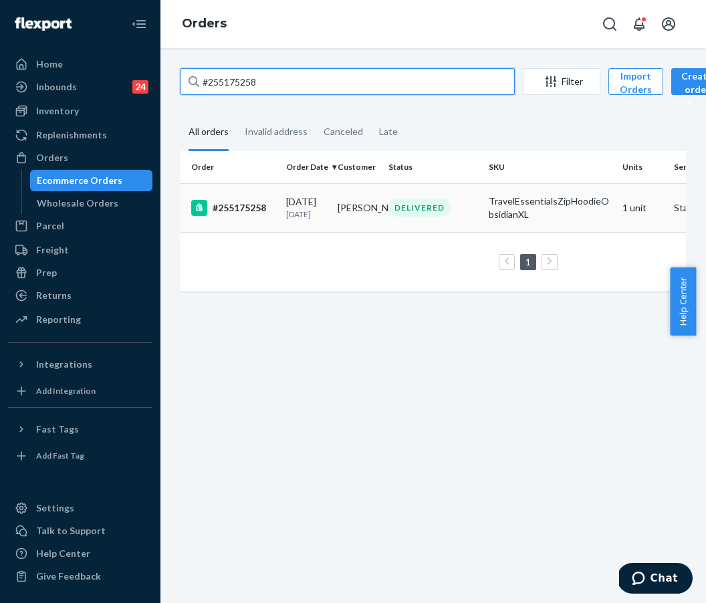
type input "#255175258"
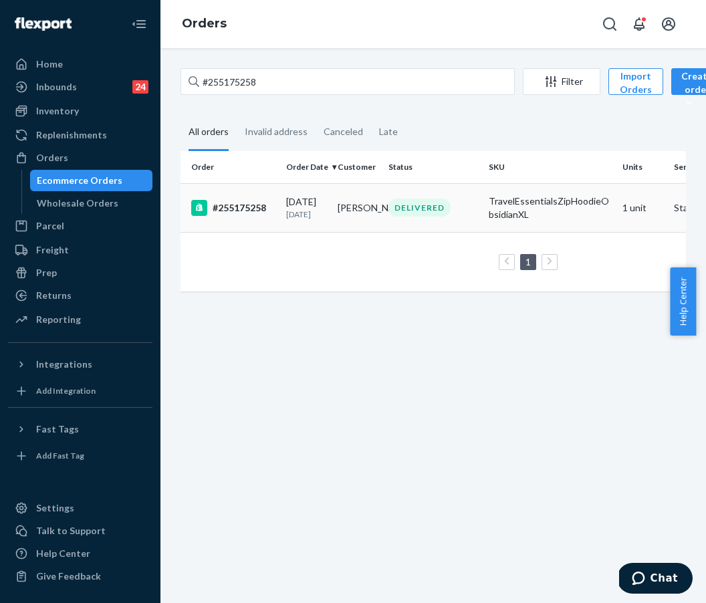
click at [241, 216] on div "#255175258" at bounding box center [233, 208] width 84 height 16
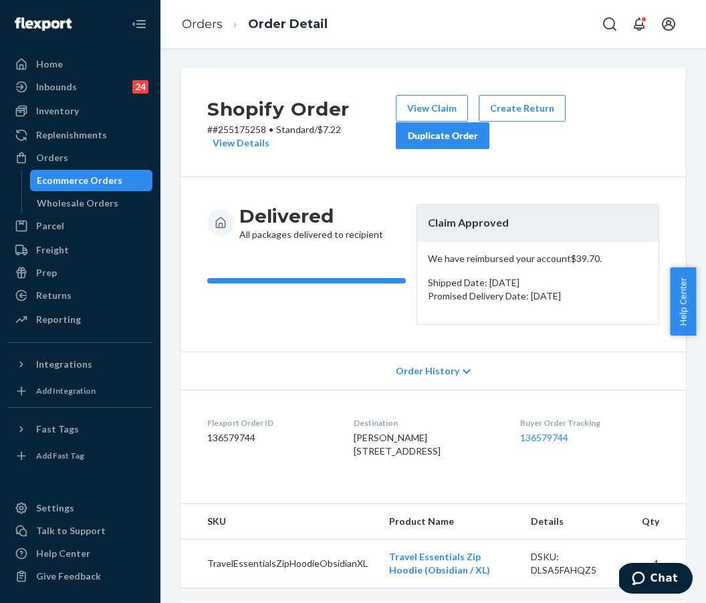
click at [367, 328] on div "Delivered All packages delivered to recipient Claim Approved We have reimbursed…" at bounding box center [434, 264] width 506 height 175
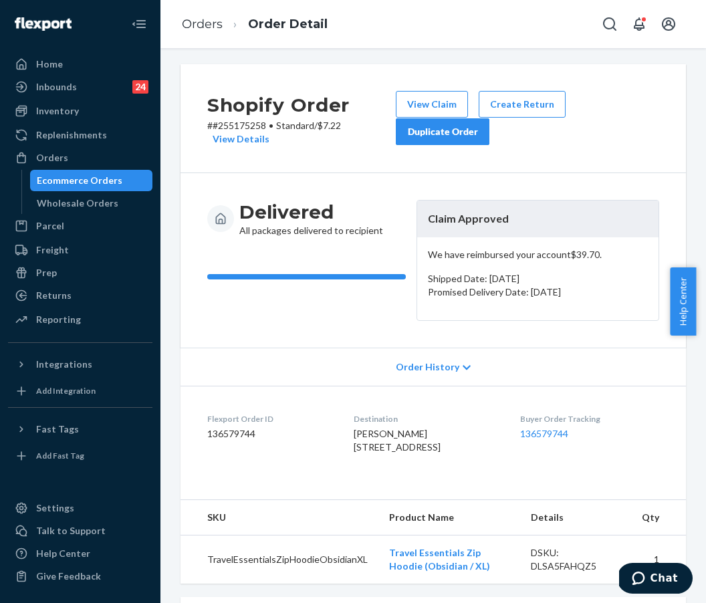
scroll to position [5, 0]
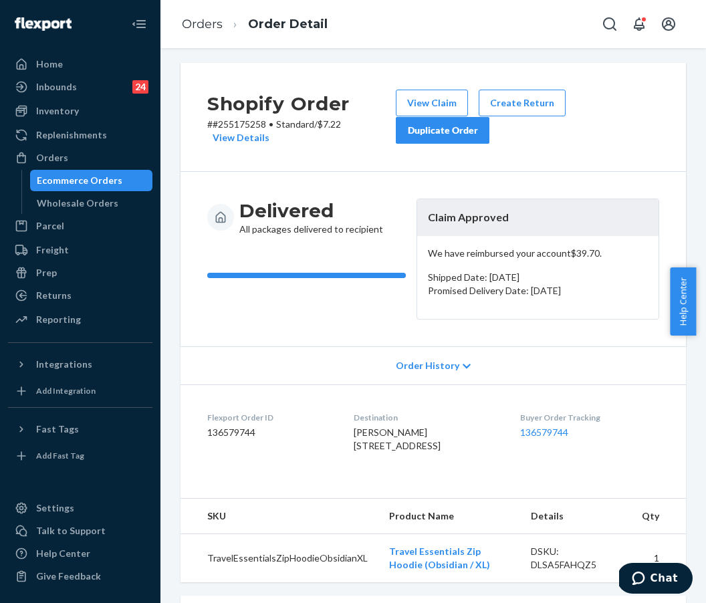
click at [514, 332] on div "Delivered All packages delivered to recipient Claim Approved We have reimbursed…" at bounding box center [434, 259] width 506 height 175
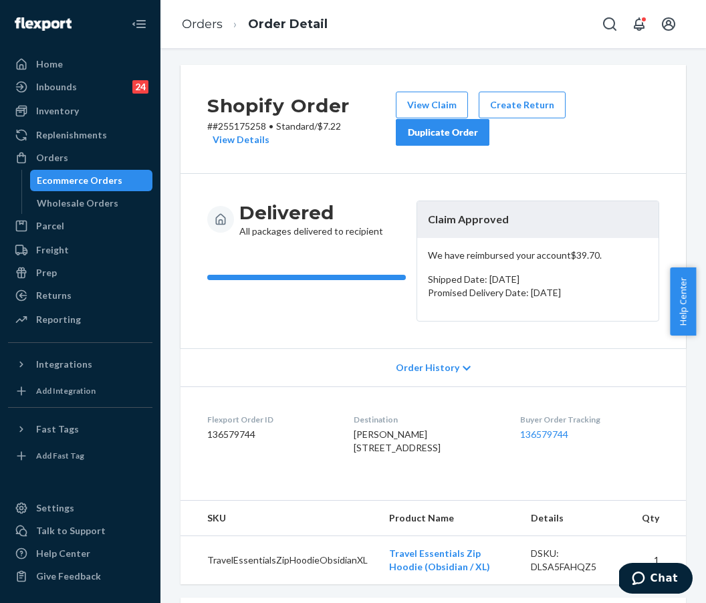
scroll to position [0, 0]
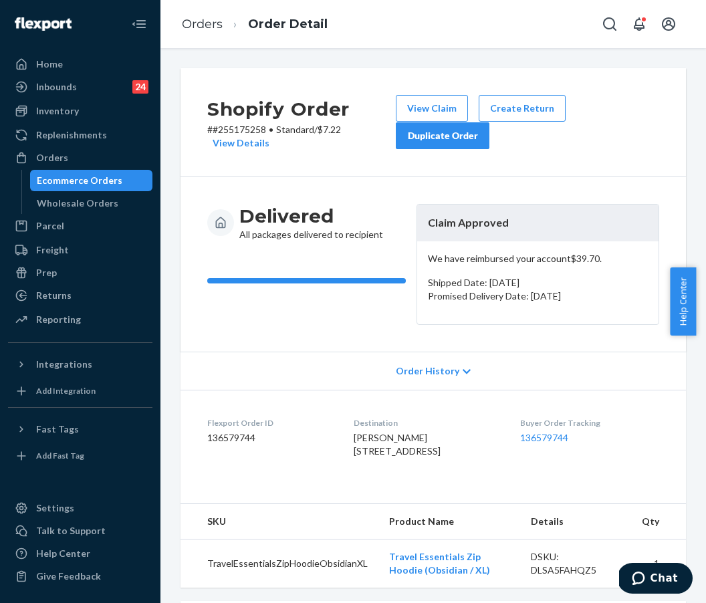
click at [440, 135] on div "Duplicate Order" at bounding box center [442, 135] width 71 height 13
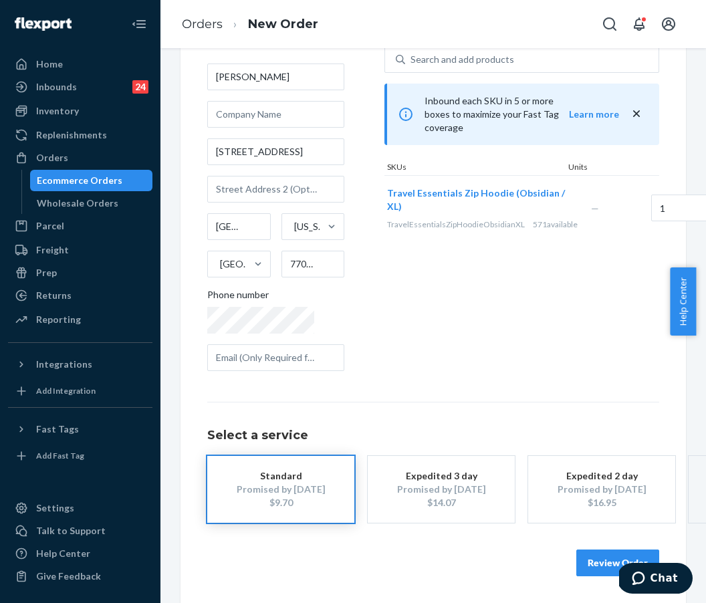
click at [591, 558] on button "Review Order" at bounding box center [618, 563] width 83 height 27
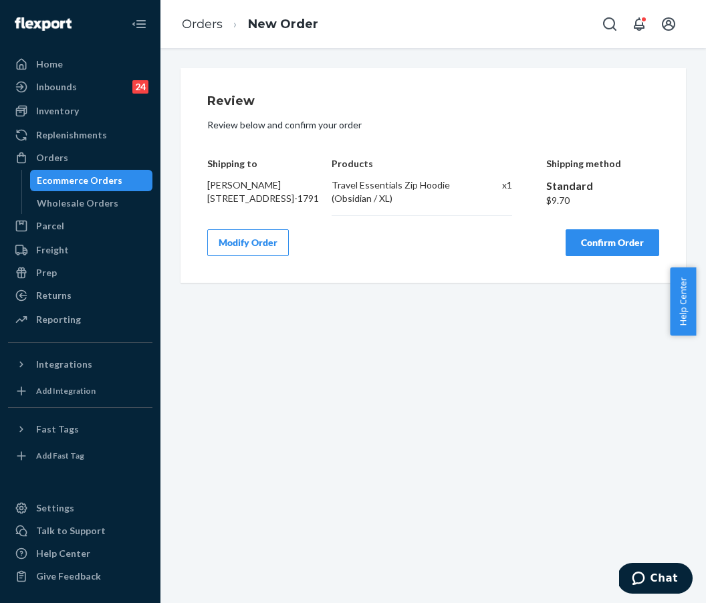
click at [579, 256] on button "Confirm Order" at bounding box center [613, 242] width 94 height 27
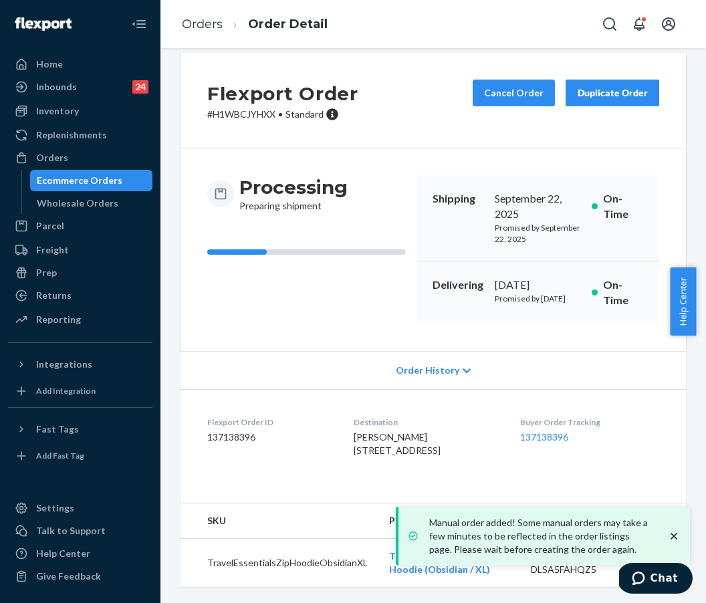
scroll to position [47, 0]
drag, startPoint x: 587, startPoint y: 449, endPoint x: 539, endPoint y: 431, distance: 51.2
click at [585, 448] on div "Buyer Order Tracking 137138396" at bounding box center [589, 440] width 139 height 46
drag, startPoint x: 522, startPoint y: 414, endPoint x: 595, endPoint y: 415, distance: 73.6
click at [591, 415] on dl "Flexport Order ID 137138396 Destination [PERSON_NAME] [STREET_ADDRESS] US Buyer…" at bounding box center [434, 439] width 506 height 100
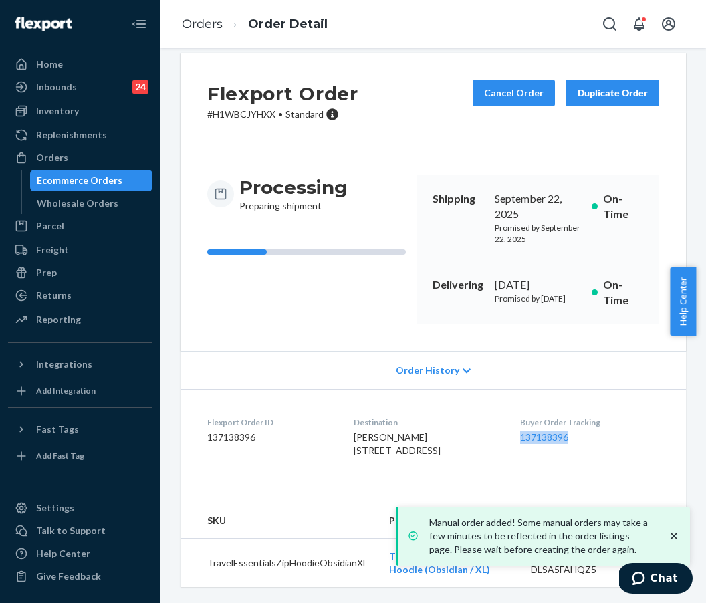
copy link "137138396"
